Goal: Task Accomplishment & Management: Manage account settings

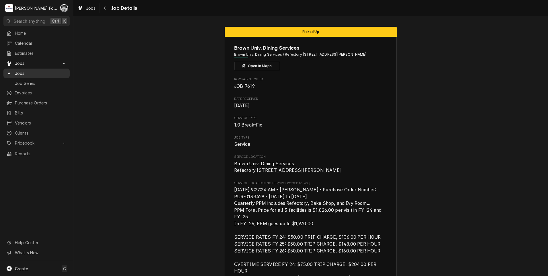
click at [20, 70] on span "Jobs" at bounding box center [41, 73] width 52 height 6
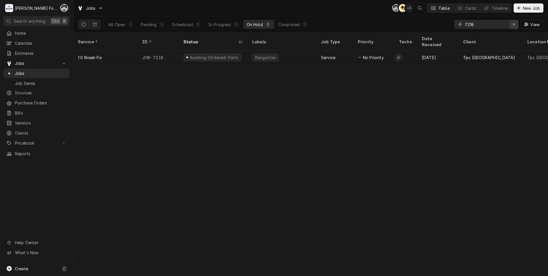
click at [514, 27] on button "Erase input" at bounding box center [514, 24] width 9 height 9
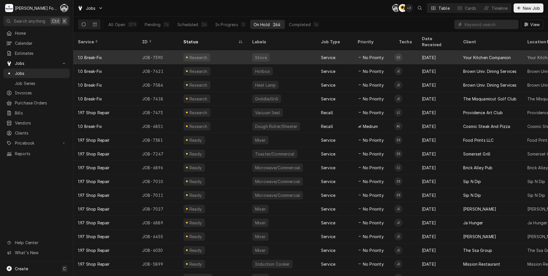
click at [221, 51] on div "Research" at bounding box center [213, 57] width 69 height 14
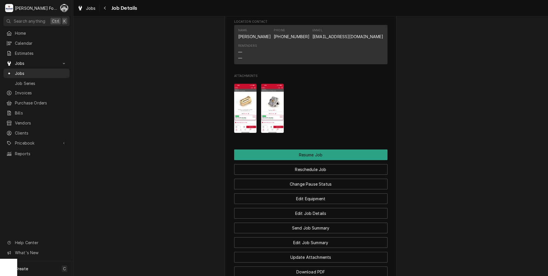
scroll to position [621, 0]
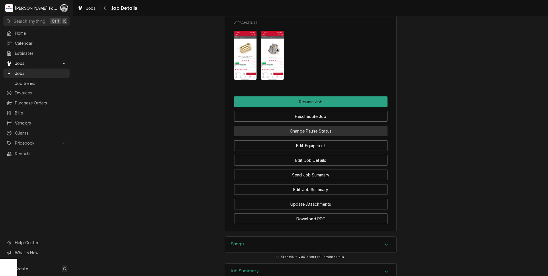
click at [287, 136] on button "Change Pause Status" at bounding box center [310, 131] width 153 height 11
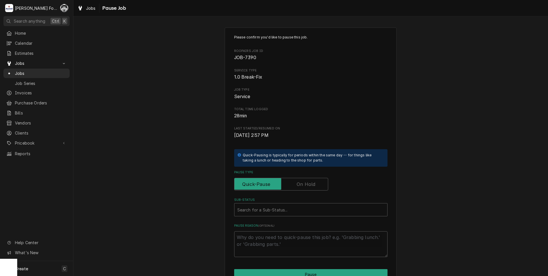
click at [300, 181] on label "Pause Type" at bounding box center [281, 184] width 94 height 13
click at [300, 181] on input "Pause Type" at bounding box center [281, 184] width 89 height 13
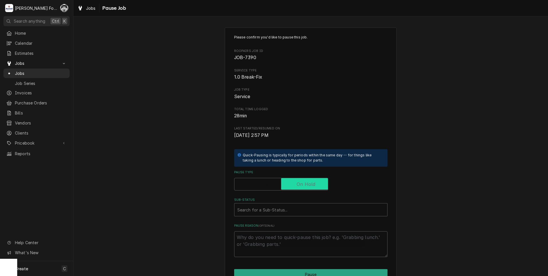
checkbox input "true"
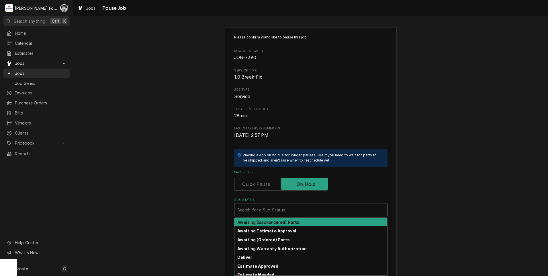
drag, startPoint x: 268, startPoint y: 205, endPoint x: 268, endPoint y: 208, distance: 2.9
click at [268, 206] on div "Sub-Status" at bounding box center [310, 209] width 147 height 10
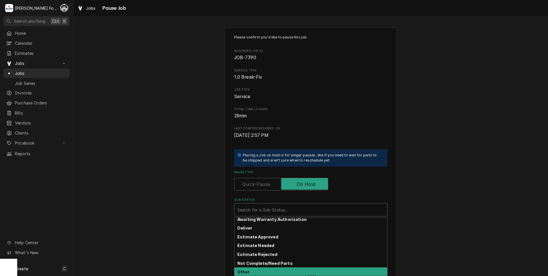
scroll to position [48, 0]
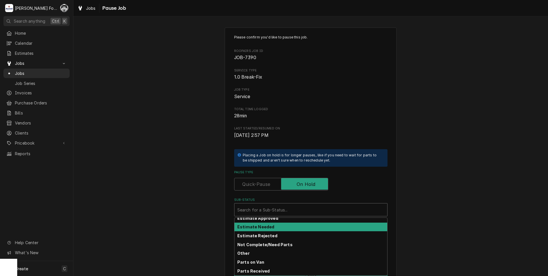
click at [253, 229] on div "Estimate Needed" at bounding box center [311, 226] width 153 height 9
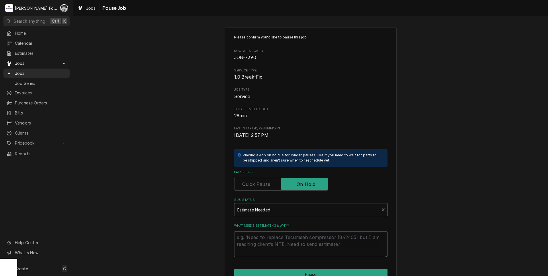
click at [253, 229] on div "What needs estimating & why?" at bounding box center [310, 240] width 153 height 34
drag, startPoint x: 253, startPoint y: 229, endPoint x: 255, endPoint y: 239, distance: 9.6
click at [255, 239] on textarea "What needs estimating & why?" at bounding box center [310, 244] width 153 height 26
type textarea "x"
type textarea "p"
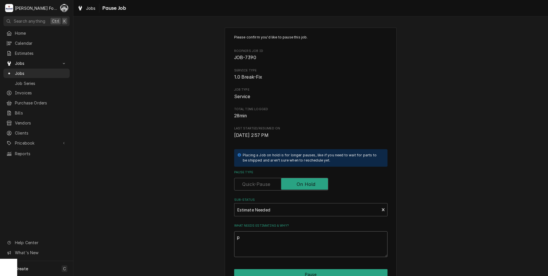
type textarea "x"
type textarea "pa"
type textarea "x"
type textarea "par"
type textarea "x"
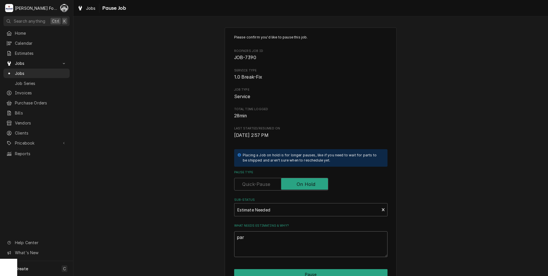
type textarea "part"
type textarea "x"
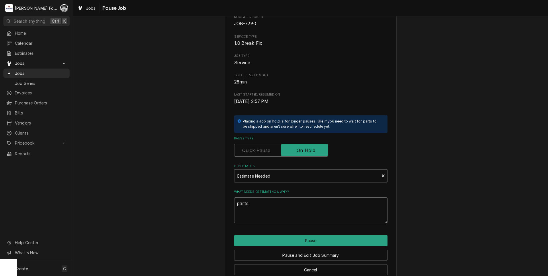
scroll to position [45, 0]
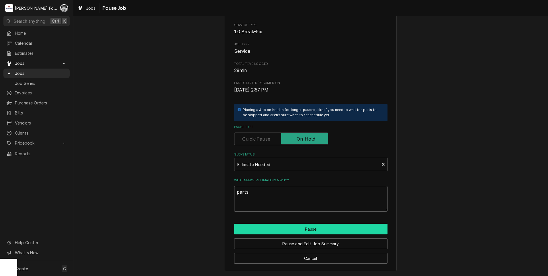
type textarea "parts"
click at [278, 230] on button "Pause" at bounding box center [310, 229] width 153 height 11
type textarea "x"
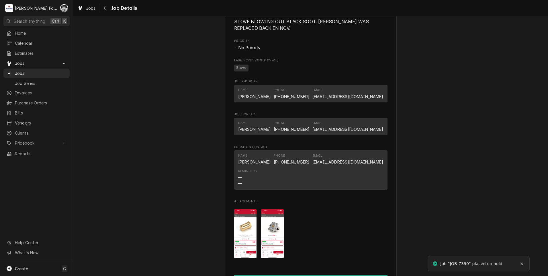
scroll to position [573, 0]
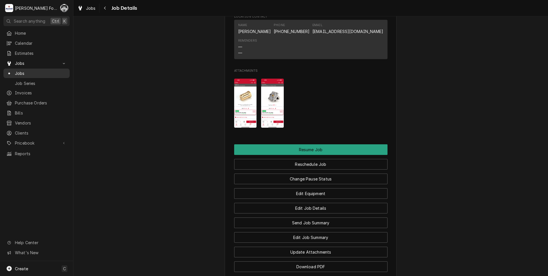
click at [22, 70] on span "Jobs" at bounding box center [41, 73] width 52 height 6
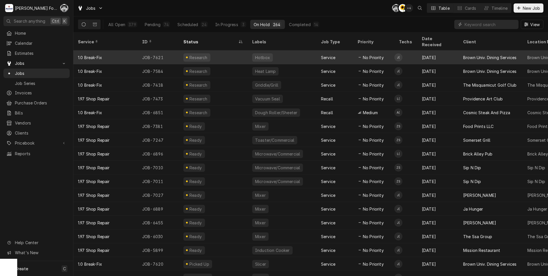
click at [244, 50] on div "Research" at bounding box center [213, 57] width 69 height 14
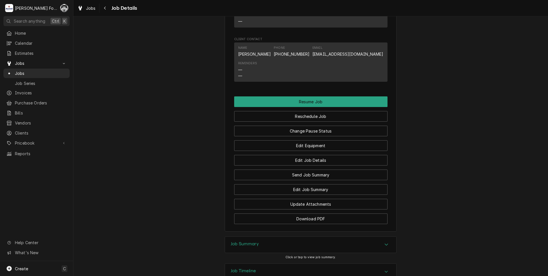
scroll to position [784, 0]
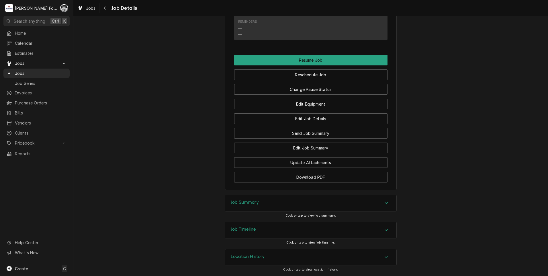
click at [259, 199] on div "Job Summary" at bounding box center [310, 203] width 171 height 16
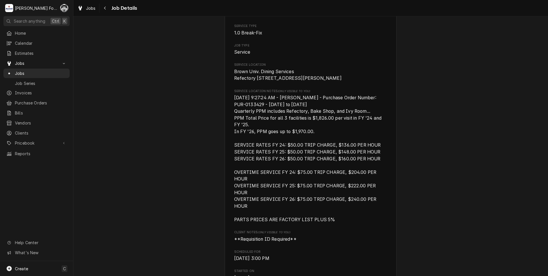
scroll to position [0, 0]
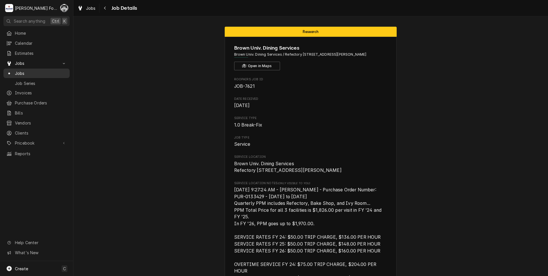
click at [17, 71] on span "Jobs" at bounding box center [41, 73] width 52 height 6
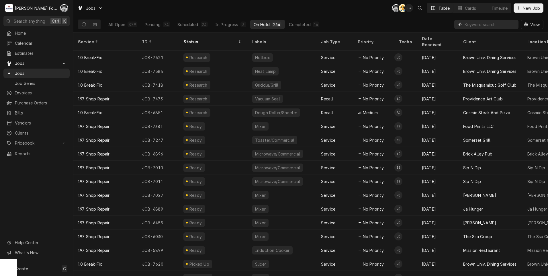
click at [485, 26] on input "Dynamic Content Wrapper" at bounding box center [490, 24] width 51 height 9
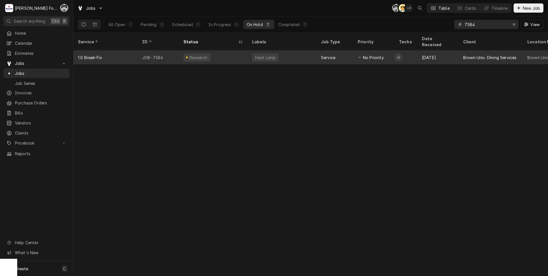
type input "7584"
click at [211, 51] on div "Research" at bounding box center [213, 57] width 69 height 14
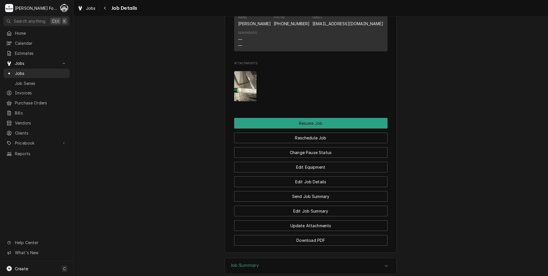
scroll to position [834, 0]
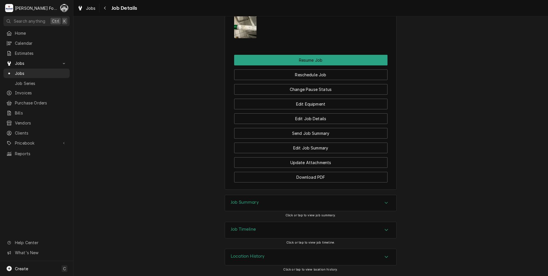
click at [271, 206] on div "Job Summary" at bounding box center [310, 203] width 171 height 16
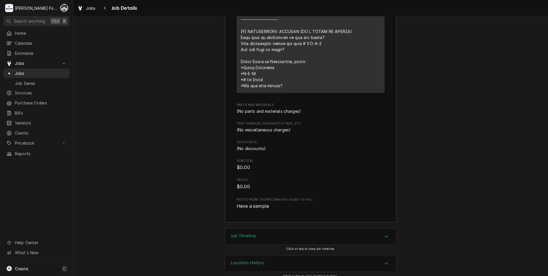
scroll to position [1267, 0]
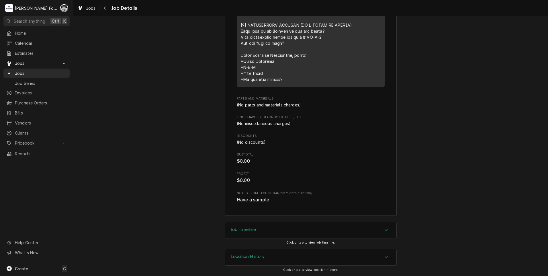
click at [258, 231] on div "Job Timeline" at bounding box center [310, 230] width 171 height 16
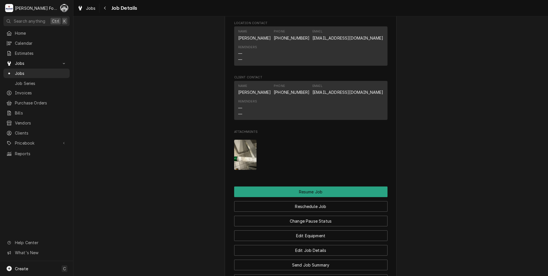
scroll to position [809, 0]
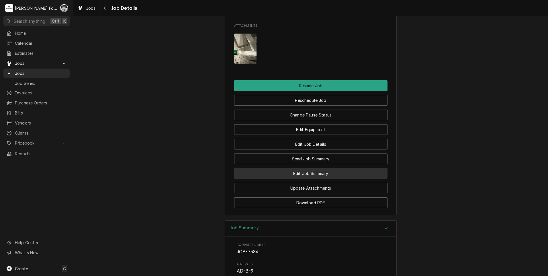
click at [305, 175] on button "Edit Job Summary" at bounding box center [310, 173] width 153 height 11
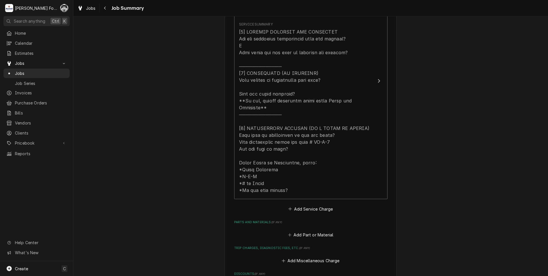
scroll to position [239, 0]
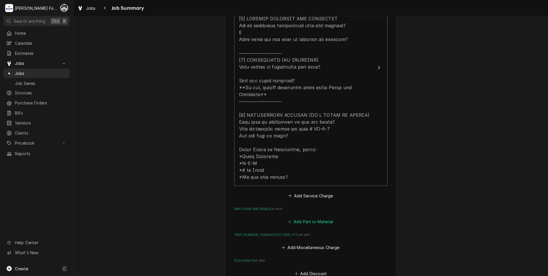
click at [309, 218] on button "Add Part or Material" at bounding box center [310, 221] width 47 height 8
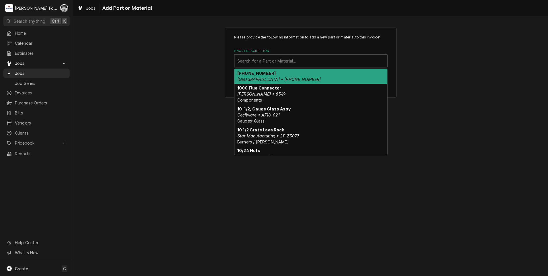
click at [270, 60] on div "Short Description" at bounding box center [310, 61] width 147 height 10
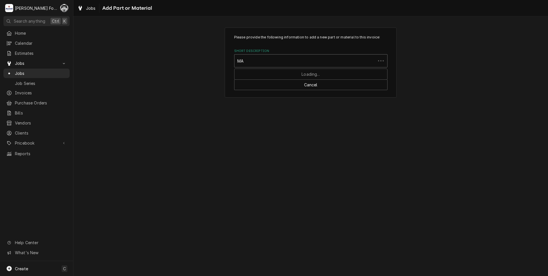
type input "MAT"
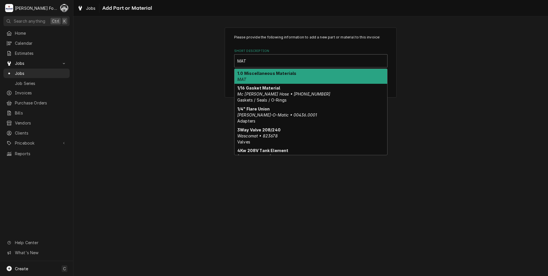
click at [276, 77] on div "1.0 Miscellaneous Materials MAT" at bounding box center [311, 76] width 153 height 15
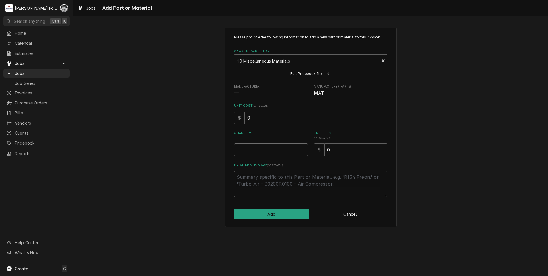
type textarea "x"
type input "0.5"
click at [303, 148] on input "0.5" at bounding box center [271, 149] width 74 height 13
type textarea "x"
type input "1"
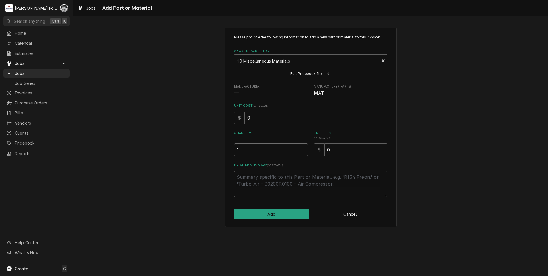
click at [303, 148] on input "1" at bounding box center [271, 149] width 74 height 13
drag, startPoint x: 341, startPoint y: 154, endPoint x: 298, endPoint y: 155, distance: 42.4
click at [298, 155] on div "Quantity 1 Unit Price ( optional ) $ 0" at bounding box center [310, 143] width 153 height 25
type textarea "x"
type input "2"
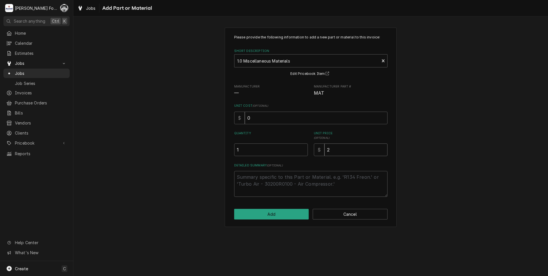
type textarea "x"
type input "22"
drag, startPoint x: 290, startPoint y: 173, endPoint x: 292, endPoint y: 180, distance: 6.6
click at [290, 175] on textarea "Detailed Summary ( optional )" at bounding box center [310, 184] width 153 height 26
click at [293, 178] on textarea "Detailed Summary ( optional )" at bounding box center [310, 184] width 153 height 26
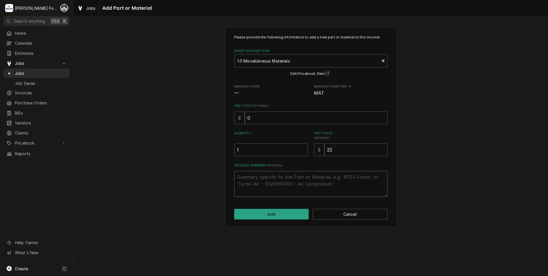
type textarea "x"
type textarea "B"
type textarea "x"
type textarea "BU"
type textarea "x"
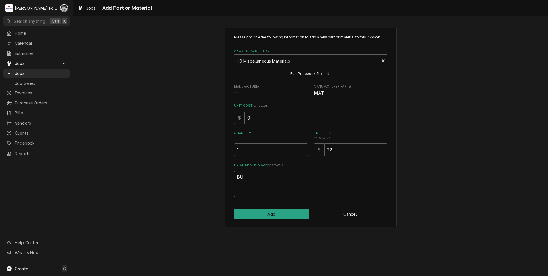
type textarea "BUL"
type textarea "x"
type textarea "BULB"
click at [277, 212] on button "Add" at bounding box center [271, 214] width 75 height 11
type textarea "x"
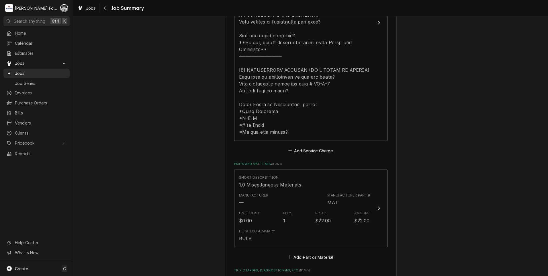
scroll to position [382, 0]
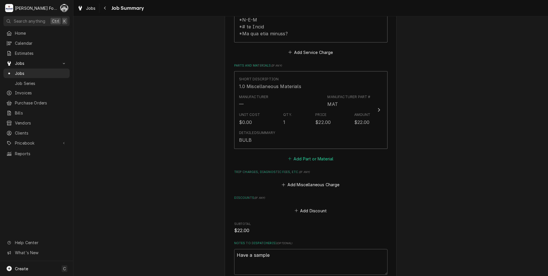
click at [314, 155] on button "Add Part or Material" at bounding box center [310, 159] width 47 height 8
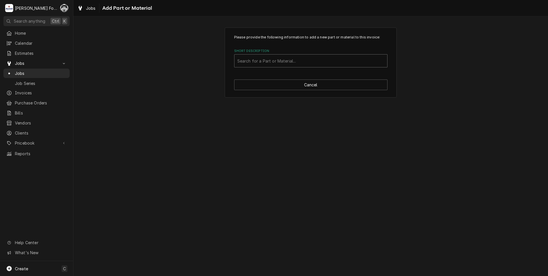
click at [293, 63] on div "Short Description" at bounding box center [310, 61] width 147 height 10
type input "SSDT"
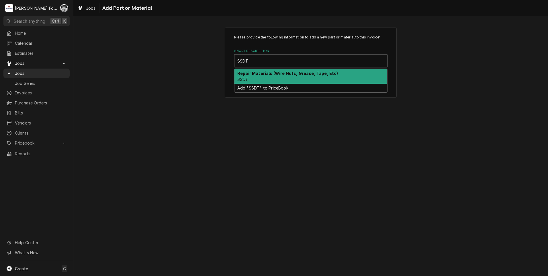
click at [284, 78] on div "Repair Materials (Wire Nuts, Grease, Tape, Etc) SSDT" at bounding box center [311, 76] width 153 height 15
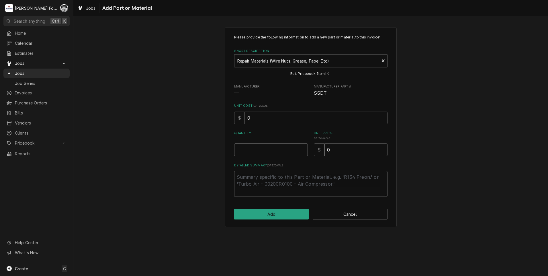
type textarea "x"
type input "0.5"
click at [304, 148] on input "0.5" at bounding box center [271, 149] width 74 height 13
type textarea "x"
type input "1"
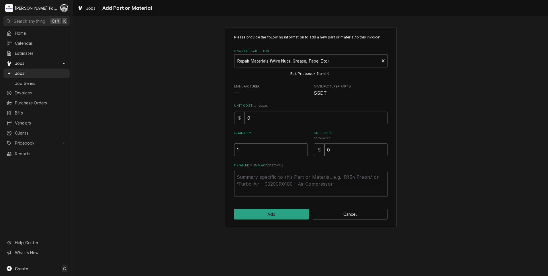
click at [304, 148] on input "1" at bounding box center [271, 149] width 74 height 13
drag, startPoint x: 342, startPoint y: 151, endPoint x: 305, endPoint y: 157, distance: 37.4
click at [312, 155] on div "Quantity 1 Unit Price ( optional ) $ 0" at bounding box center [310, 143] width 153 height 25
type textarea "x"
type input "2"
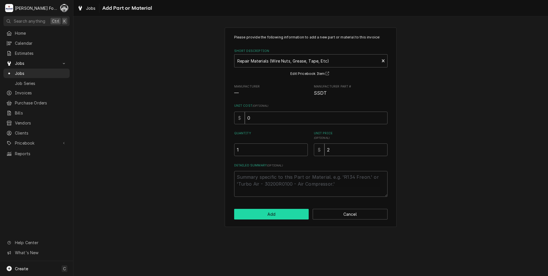
click at [244, 213] on button "Add" at bounding box center [271, 214] width 75 height 11
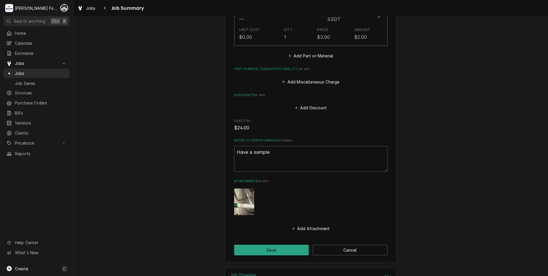
scroll to position [559, 0]
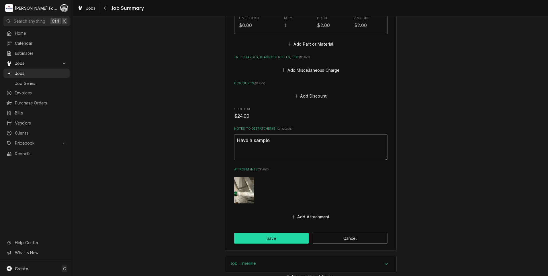
click at [266, 233] on button "Save" at bounding box center [271, 238] width 75 height 11
type textarea "x"
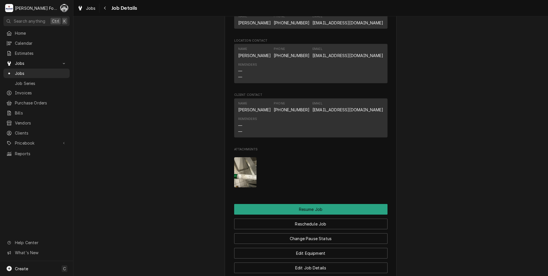
scroll to position [717, 0]
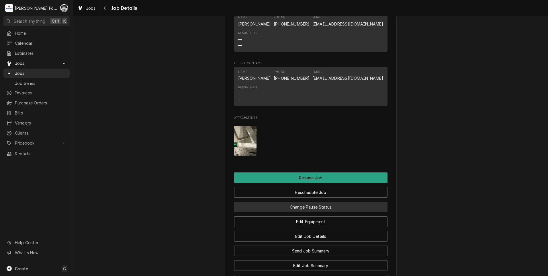
click at [310, 208] on button "Change Pause Status" at bounding box center [310, 207] width 153 height 11
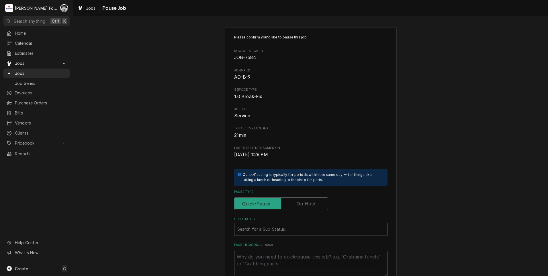
click at [306, 205] on label "Pause Type" at bounding box center [281, 203] width 94 height 13
click at [306, 205] on input "Pause Type" at bounding box center [281, 203] width 89 height 13
checkbox input "true"
click at [274, 232] on div "Sub-Status" at bounding box center [310, 229] width 147 height 10
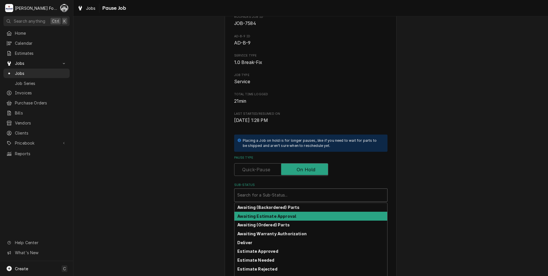
scroll to position [65, 0]
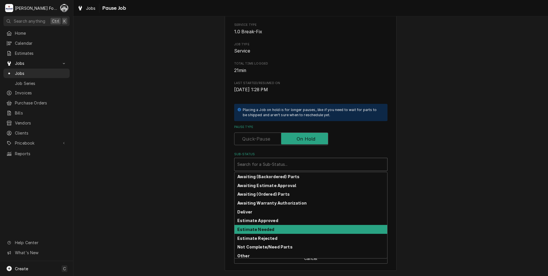
click at [266, 229] on strong "Estimate Needed" at bounding box center [255, 229] width 37 height 5
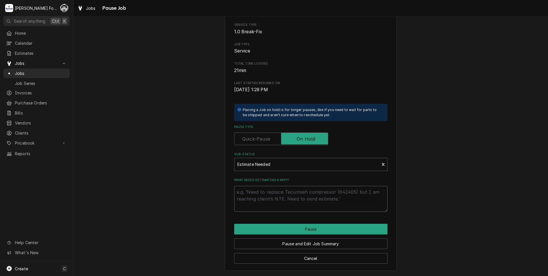
click at [263, 194] on textarea "What needs estimating & why?" at bounding box center [310, 199] width 153 height 26
type textarea "x"
type textarea "P"
type textarea "x"
type textarea "PA"
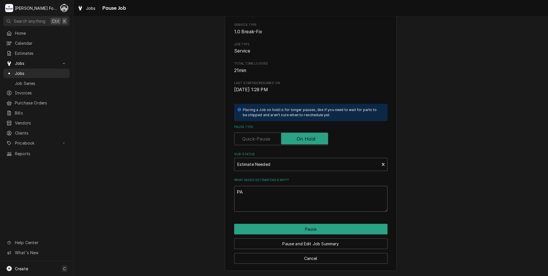
type textarea "x"
type textarea "PAR"
type textarea "x"
type textarea "PART"
type textarea "x"
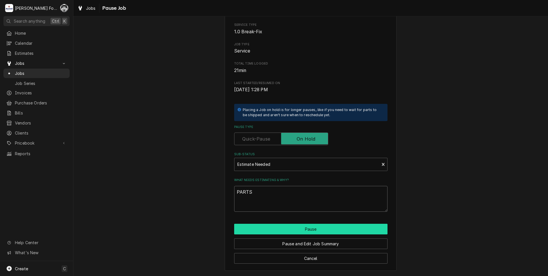
type textarea "PARTS"
click at [295, 233] on button "Pause" at bounding box center [310, 229] width 153 height 11
type textarea "x"
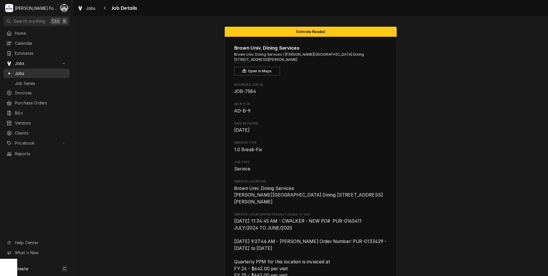
click at [21, 70] on span "Jobs" at bounding box center [41, 73] width 52 height 6
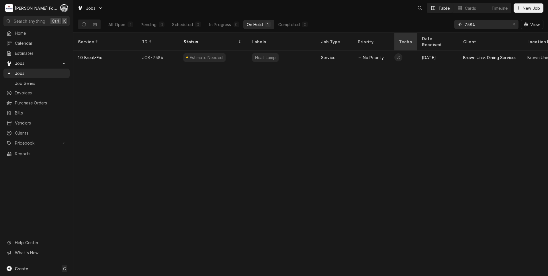
drag, startPoint x: 489, startPoint y: 25, endPoint x: 407, endPoint y: 42, distance: 83.5
click at [407, 42] on div "Jobs Table Cards Timeline New Job All Open 1 Pending 0 Scheduled 0 In Progress …" at bounding box center [310, 138] width 475 height 276
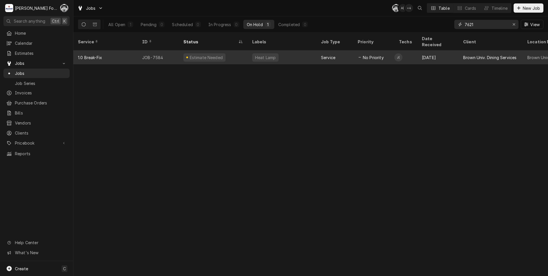
type input "7621"
click at [233, 53] on div "Research" at bounding box center [213, 57] width 69 height 14
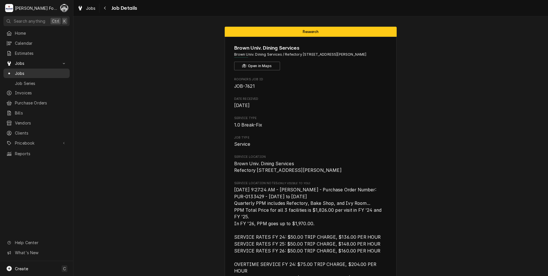
click at [13, 72] on div "Jobs" at bounding box center [36, 73] width 60 height 6
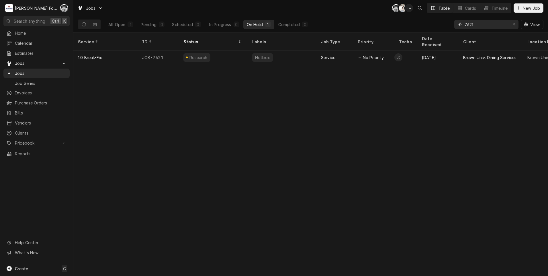
drag, startPoint x: 482, startPoint y: 28, endPoint x: 400, endPoint y: 28, distance: 82.0
click at [403, 28] on div "All Open 1 Pending 0 Scheduled 0 In Progress 0 On Hold 1 Completed 0 7621 View" at bounding box center [311, 24] width 466 height 16
type input "7547"
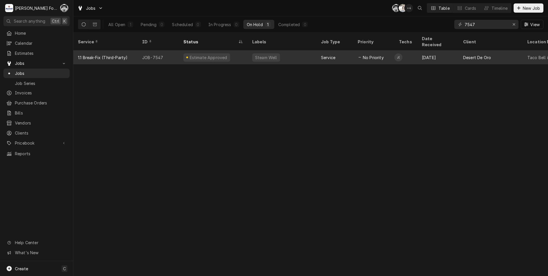
click at [226, 53] on div "Estimate Approved" at bounding box center [213, 57] width 69 height 14
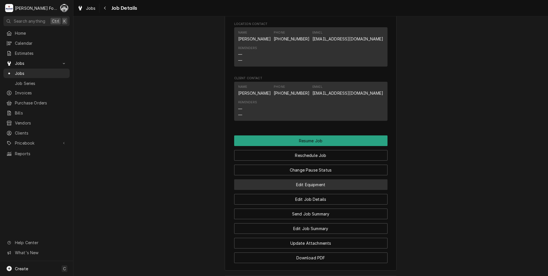
scroll to position [526, 0]
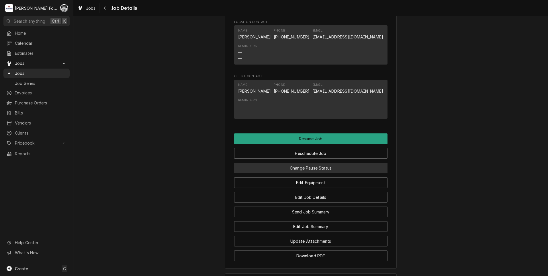
click at [308, 173] on button "Change Pause Status" at bounding box center [310, 168] width 153 height 11
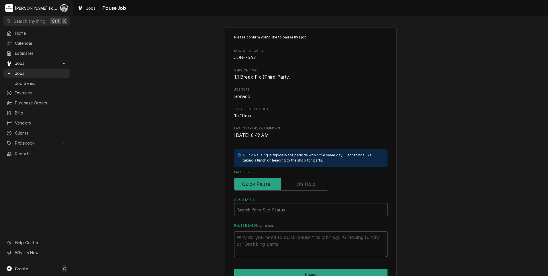
click at [303, 183] on label "Pause Type" at bounding box center [281, 184] width 94 height 13
click at [303, 183] on input "Pause Type" at bounding box center [281, 184] width 89 height 13
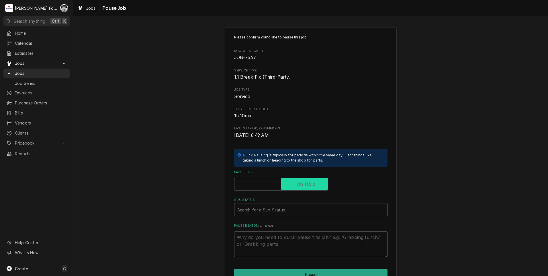
checkbox input "true"
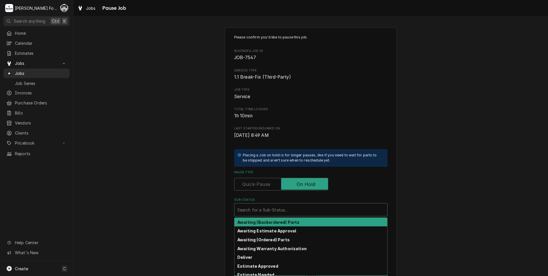
click at [283, 213] on div "Sub-Status" at bounding box center [310, 209] width 147 height 10
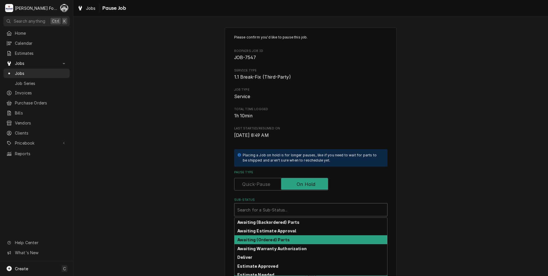
click at [263, 240] on strong "Awaiting (Ordered) Parts" at bounding box center [263, 239] width 52 height 5
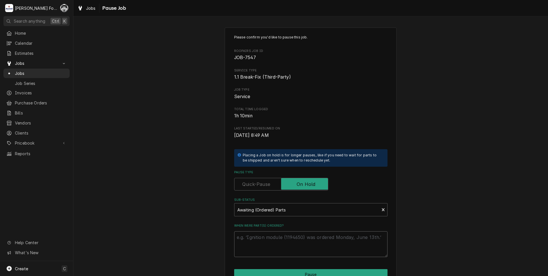
click at [262, 247] on textarea "When were part(s) ordered?" at bounding box center [310, 244] width 153 height 26
type textarea "x"
type textarea "1"
type textarea "x"
type textarea "10"
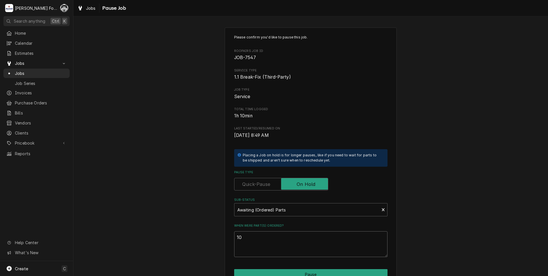
type textarea "x"
type textarea "10/"
type textarea "x"
type textarea "10/1"
type textarea "x"
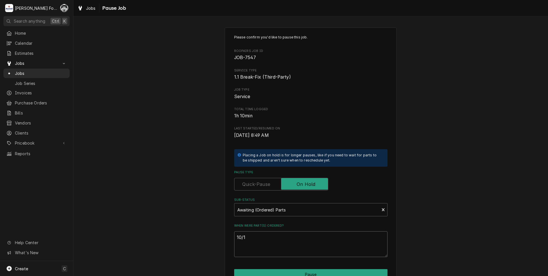
type textarea "10/1/"
type textarea "x"
type textarea "10/1/2"
type textarea "x"
type textarea "10/1/20"
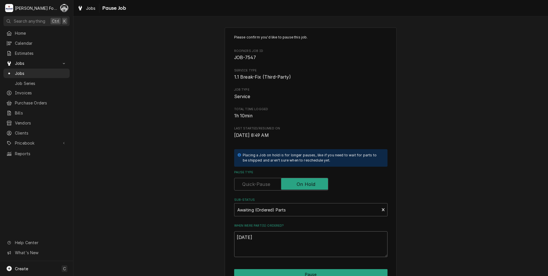
type textarea "x"
type textarea "10/1/202"
type textarea "x"
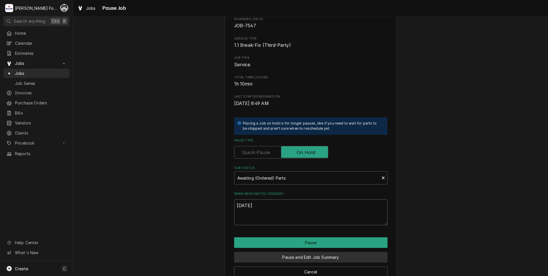
scroll to position [45, 0]
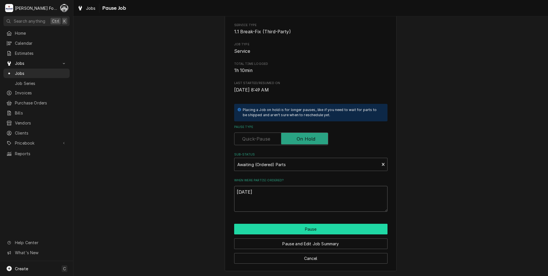
type textarea "[DATE]"
click at [272, 230] on button "Pause" at bounding box center [310, 229] width 153 height 11
type textarea "x"
